Goal: Book appointment/travel/reservation

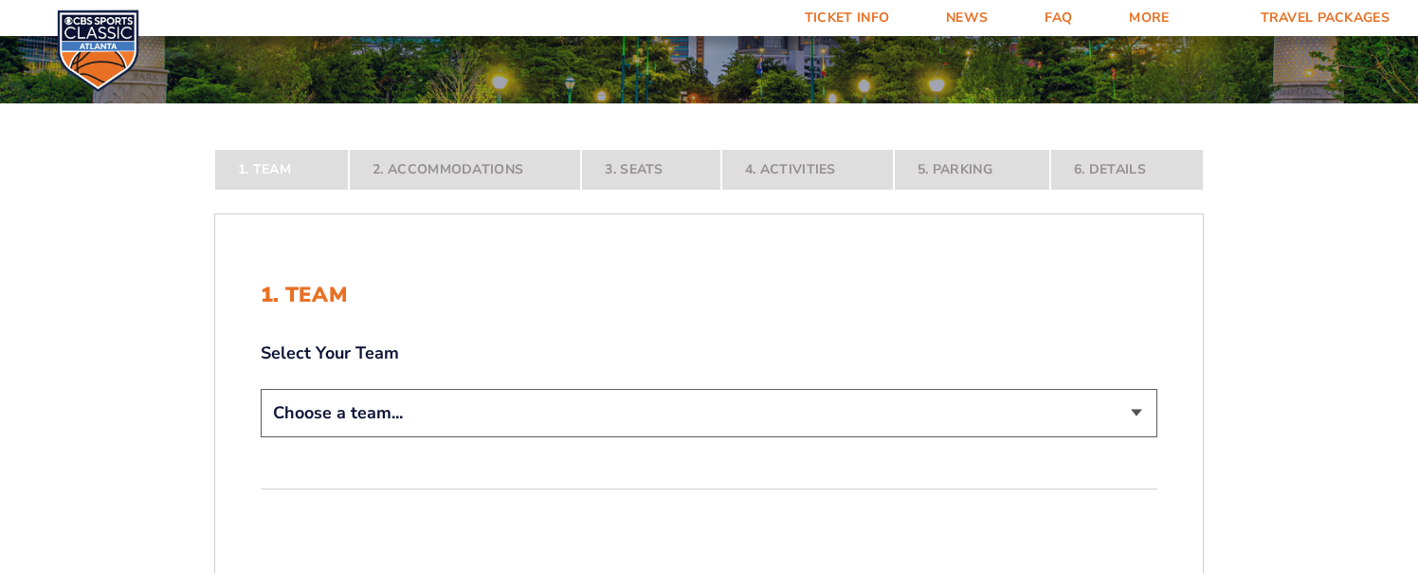
scroll to position [225, 0]
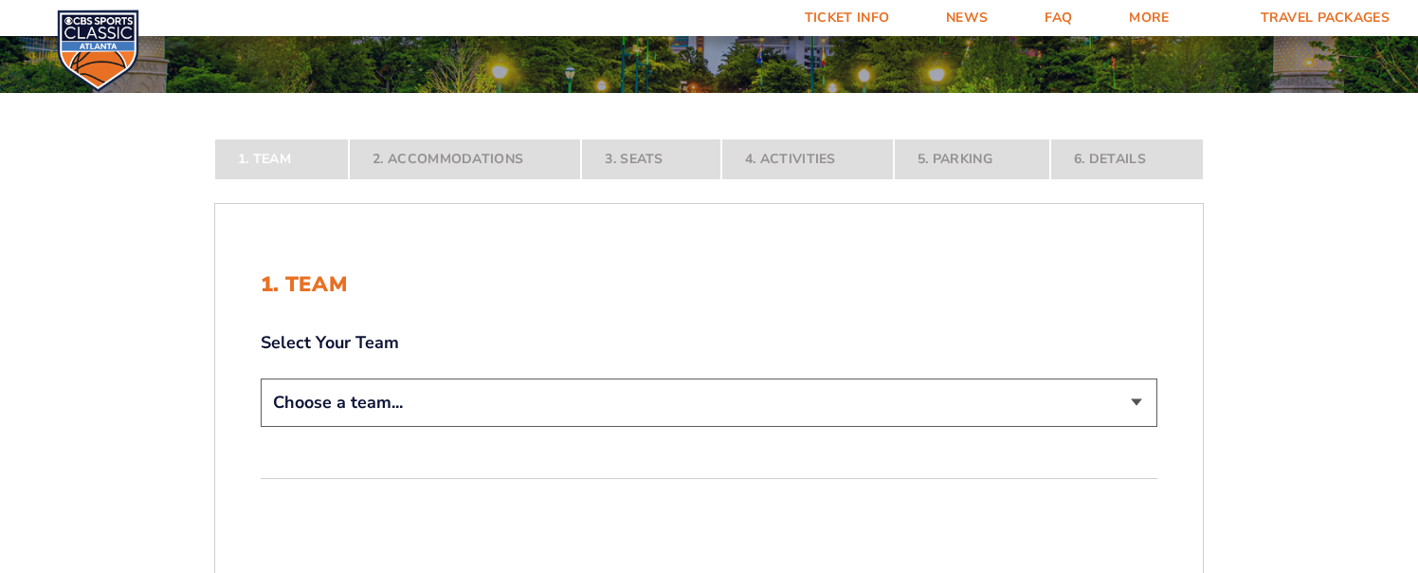
click at [286, 398] on select "Choose a team... [US_STATE] Wildcats [US_STATE] State Buckeyes [US_STATE] Tar H…" at bounding box center [709, 402] width 897 height 48
select select "12956"
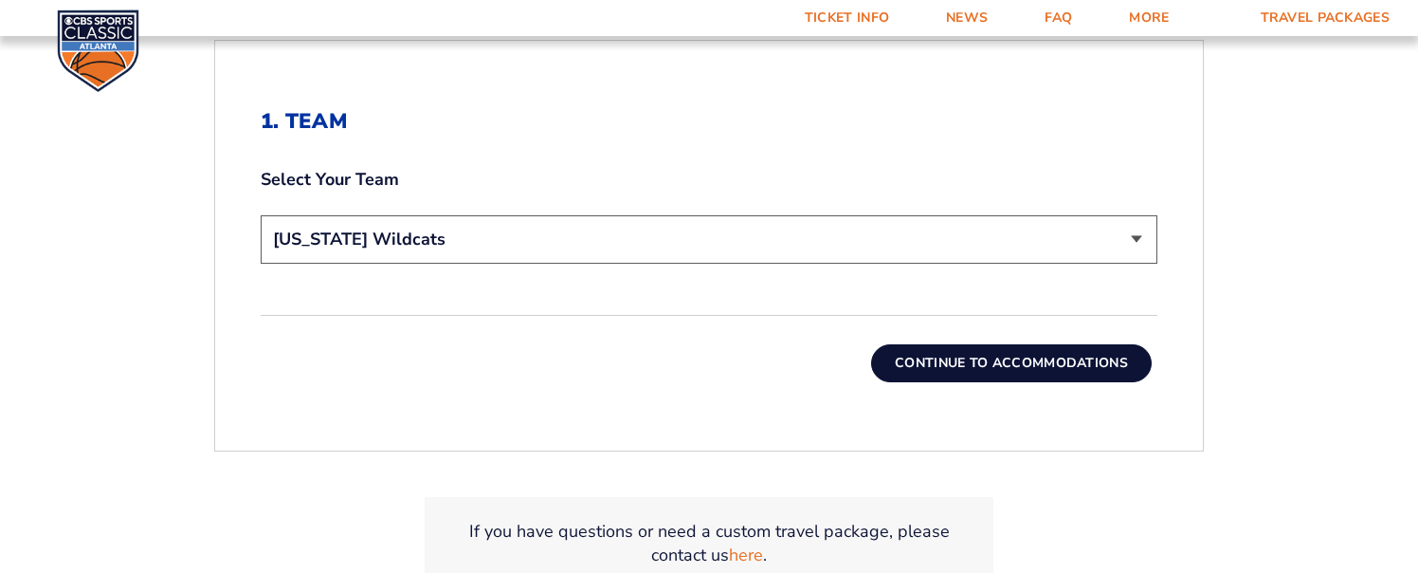
scroll to position [538, 0]
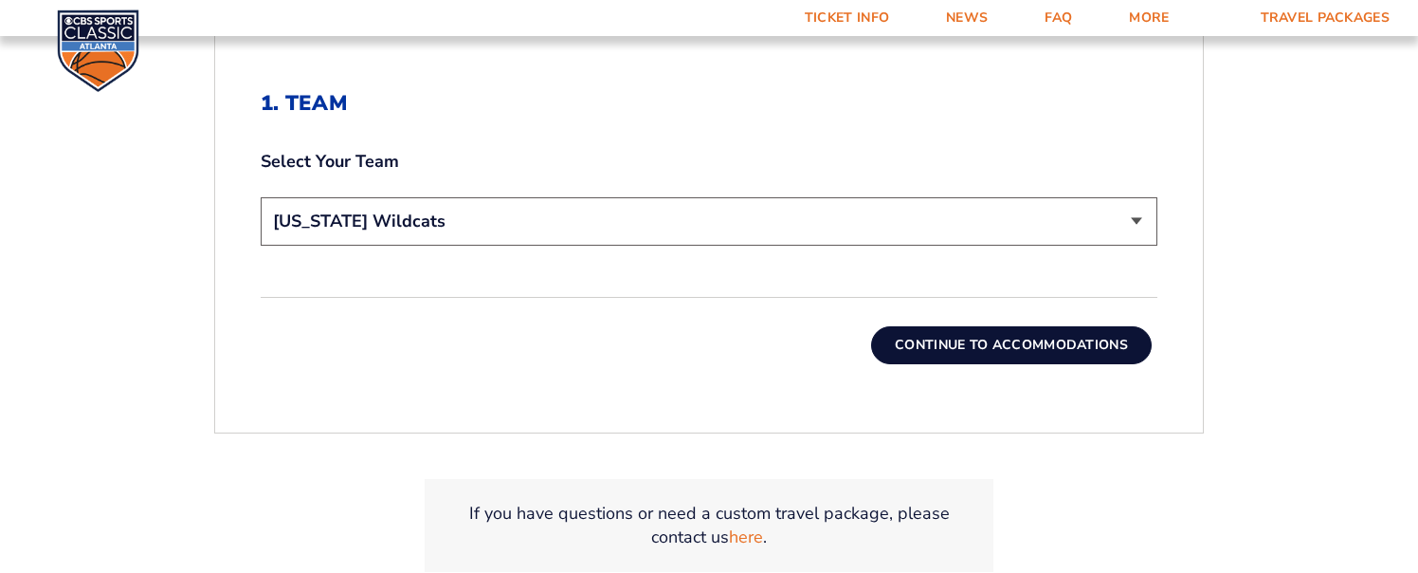
click at [919, 343] on button "Continue To Accommodations" at bounding box center [1011, 345] width 281 height 38
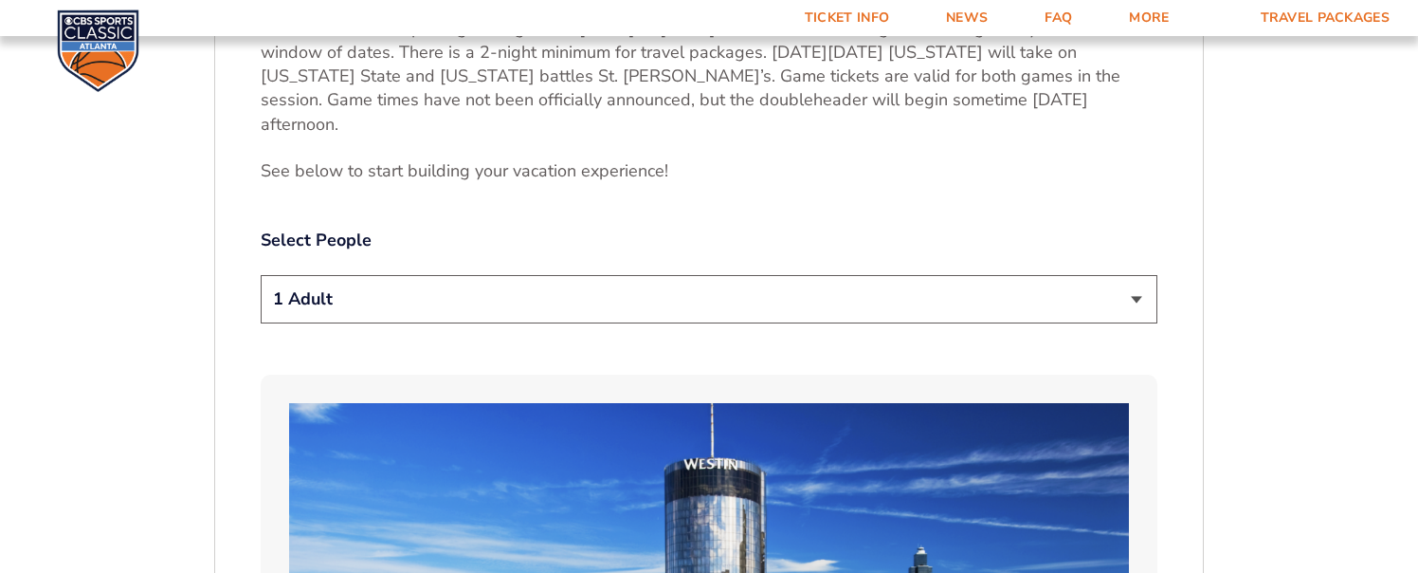
scroll to position [886, 0]
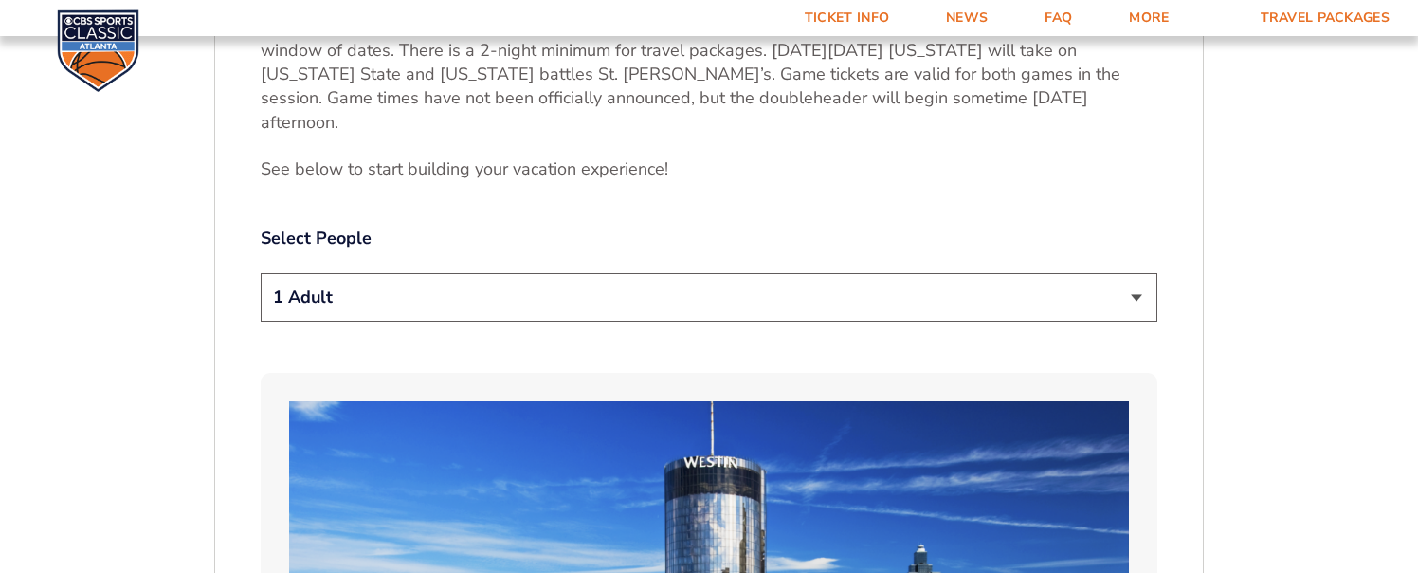
click at [715, 282] on select "1 Adult 2 Adults 3 Adults 4 Adults 2 Adults + 1 Child 2 Adults + 2 Children 2 A…" at bounding box center [709, 297] width 897 height 48
select select "2 Adults"
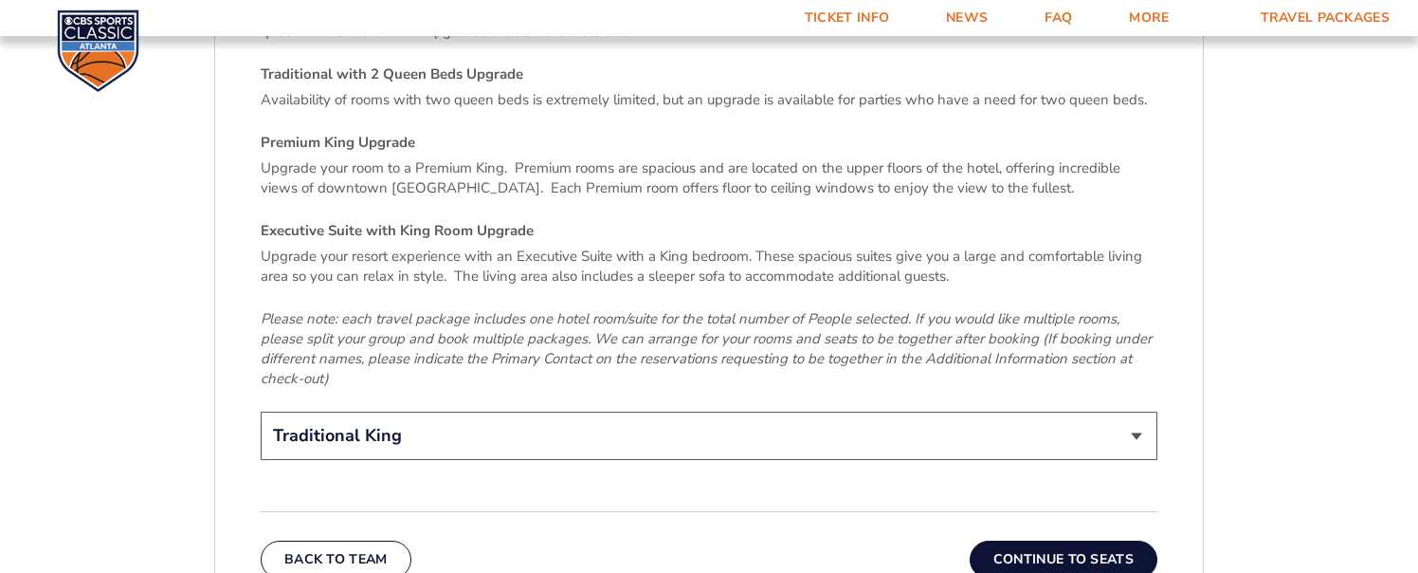
scroll to position [2829, 0]
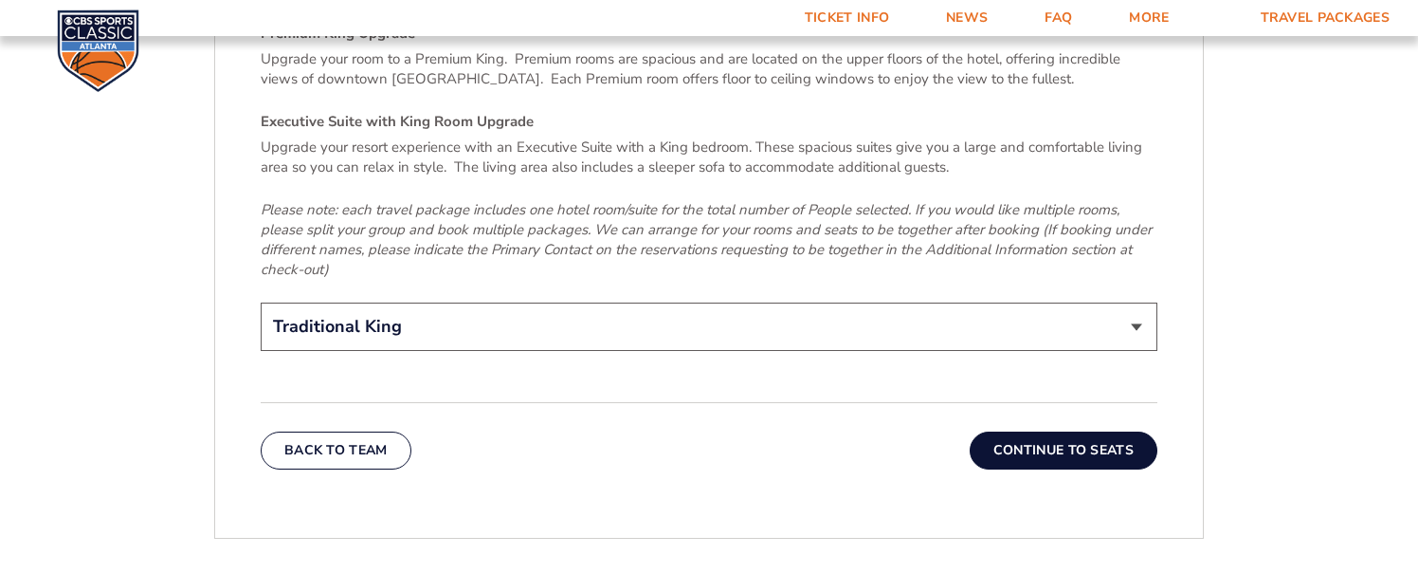
click at [1043, 431] on button "Continue To Seats" at bounding box center [1064, 450] width 188 height 38
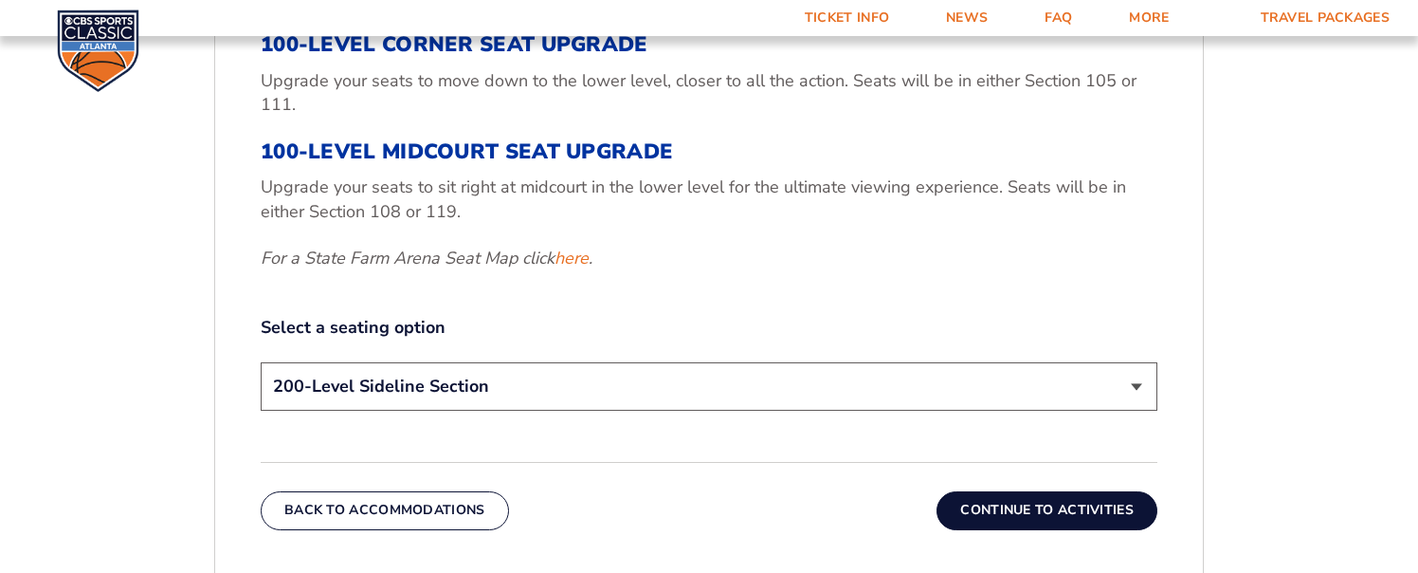
scroll to position [767, 0]
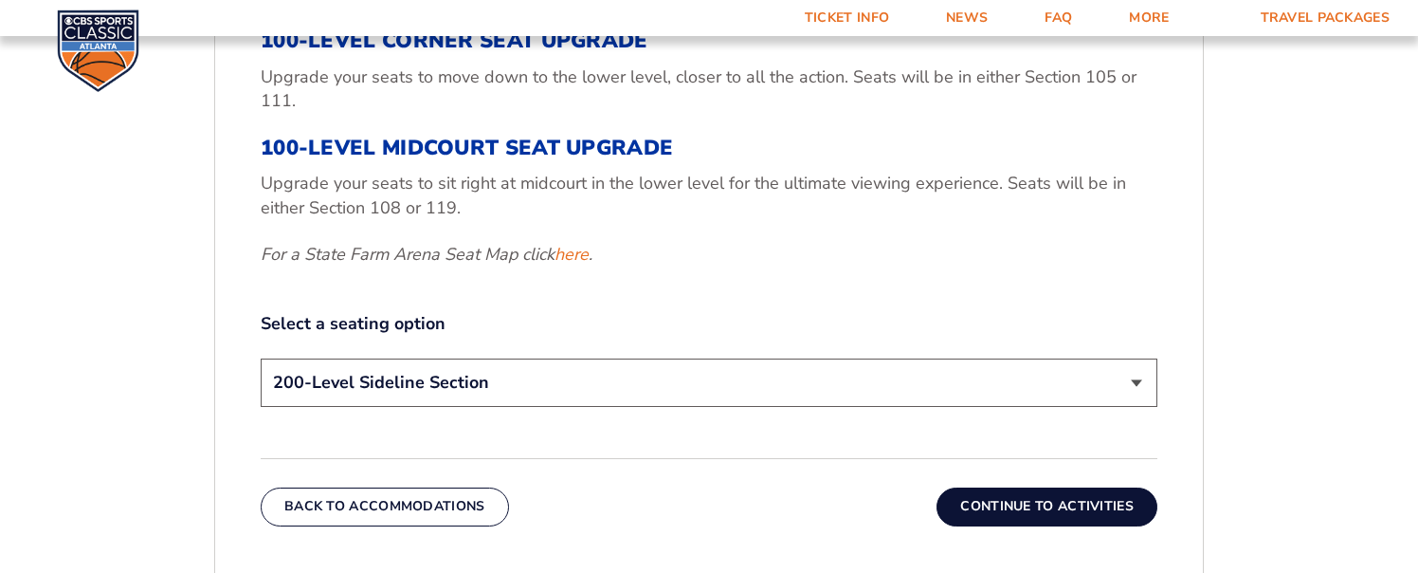
click at [470, 376] on select "200-Level Sideline Section 100-Level Corner Seat Upgrade (+$120 per person) 100…" at bounding box center [709, 382] width 897 height 48
click at [968, 502] on button "Continue To Activities" at bounding box center [1047, 506] width 221 height 38
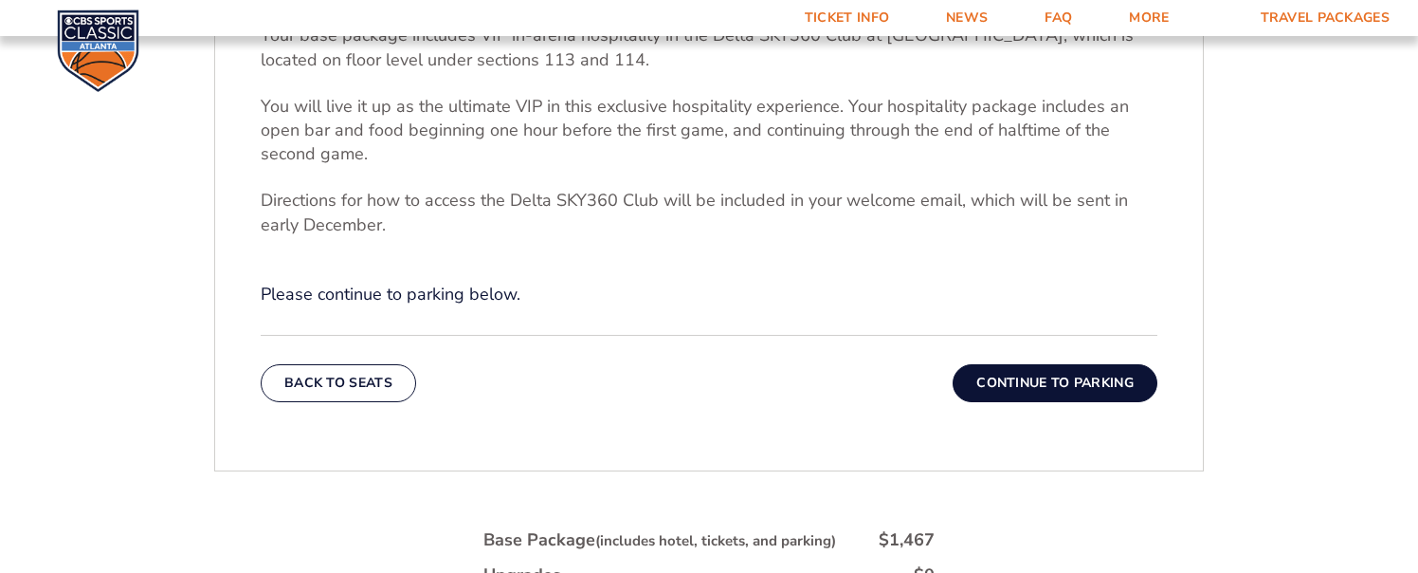
scroll to position [681, 0]
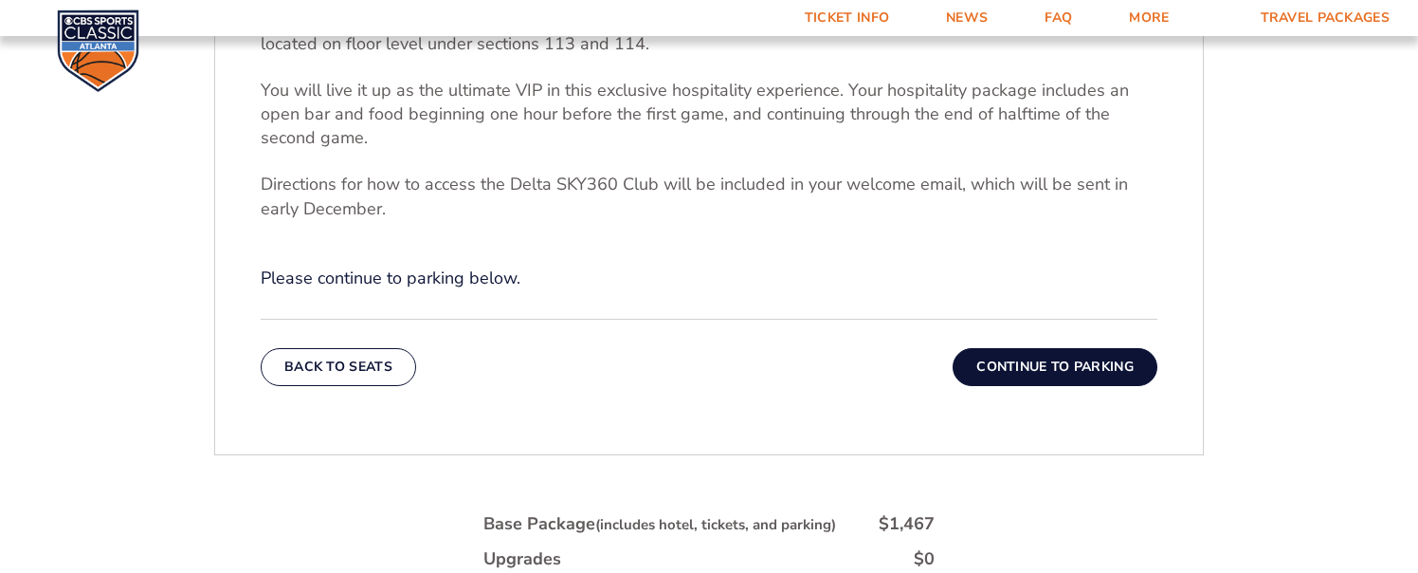
click at [984, 365] on button "Continue To Parking" at bounding box center [1055, 367] width 205 height 38
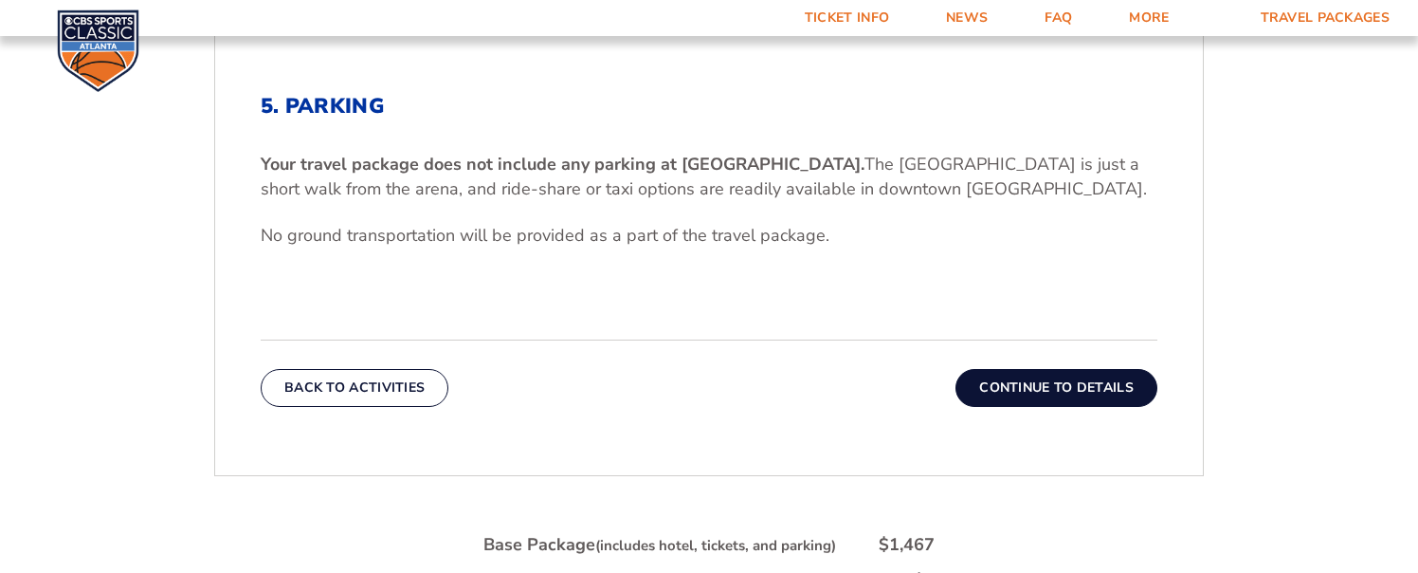
scroll to position [532, 0]
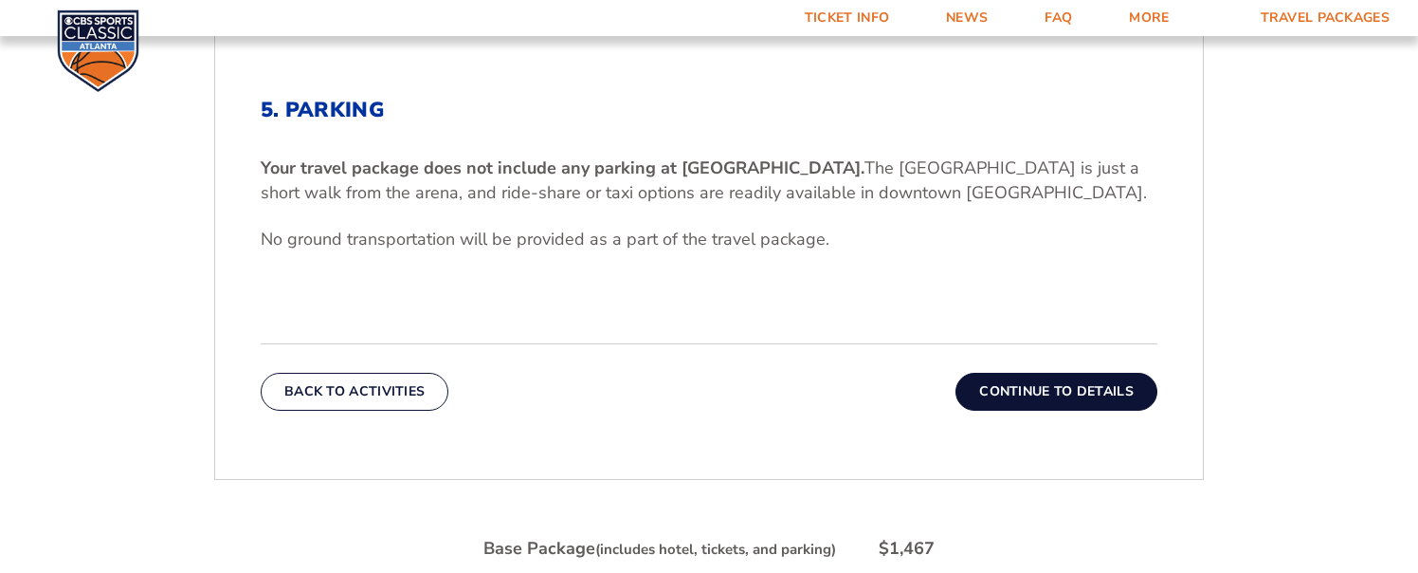
click at [1002, 389] on button "Continue To Details" at bounding box center [1057, 392] width 202 height 38
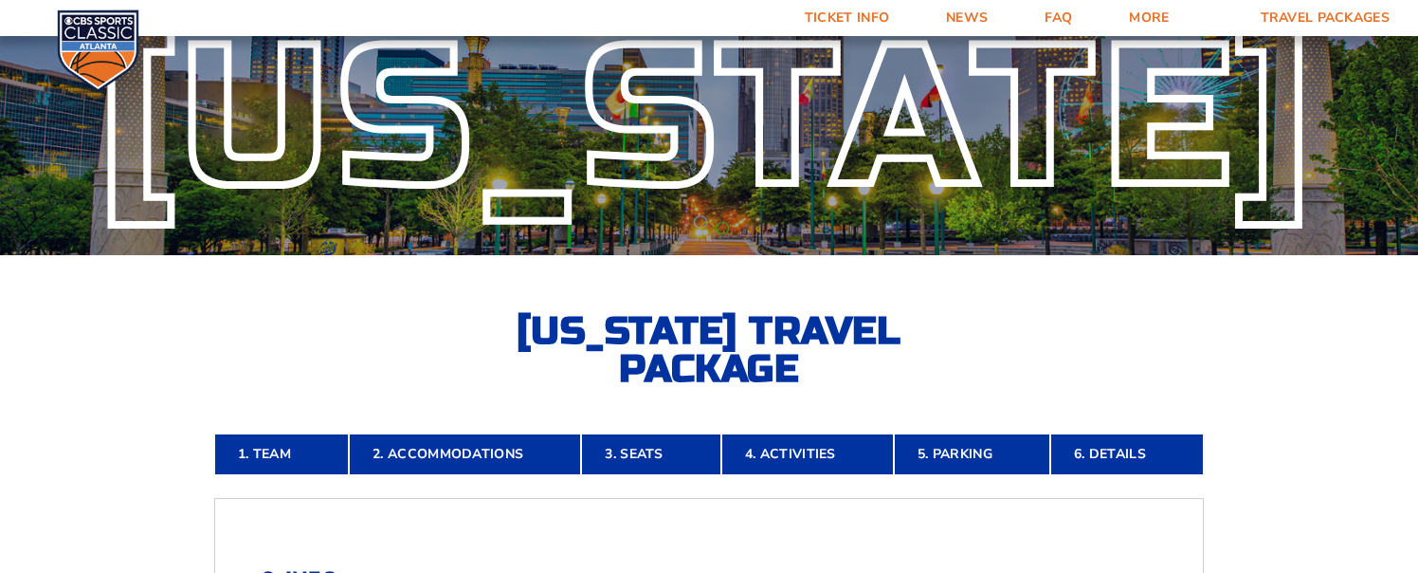
scroll to position [0, 0]
